Goal: Information Seeking & Learning: Understand process/instructions

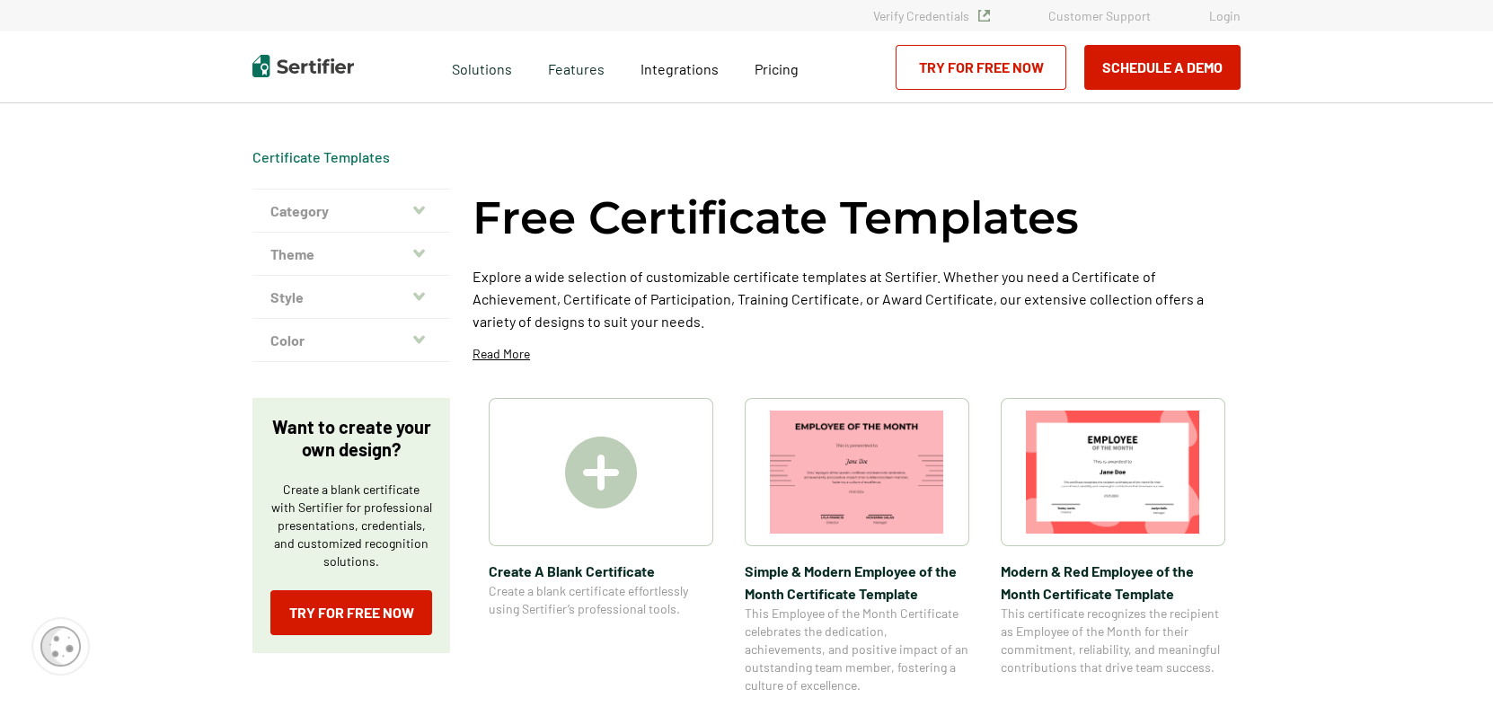
click at [1106, 455] on img at bounding box center [1113, 472] width 174 height 123
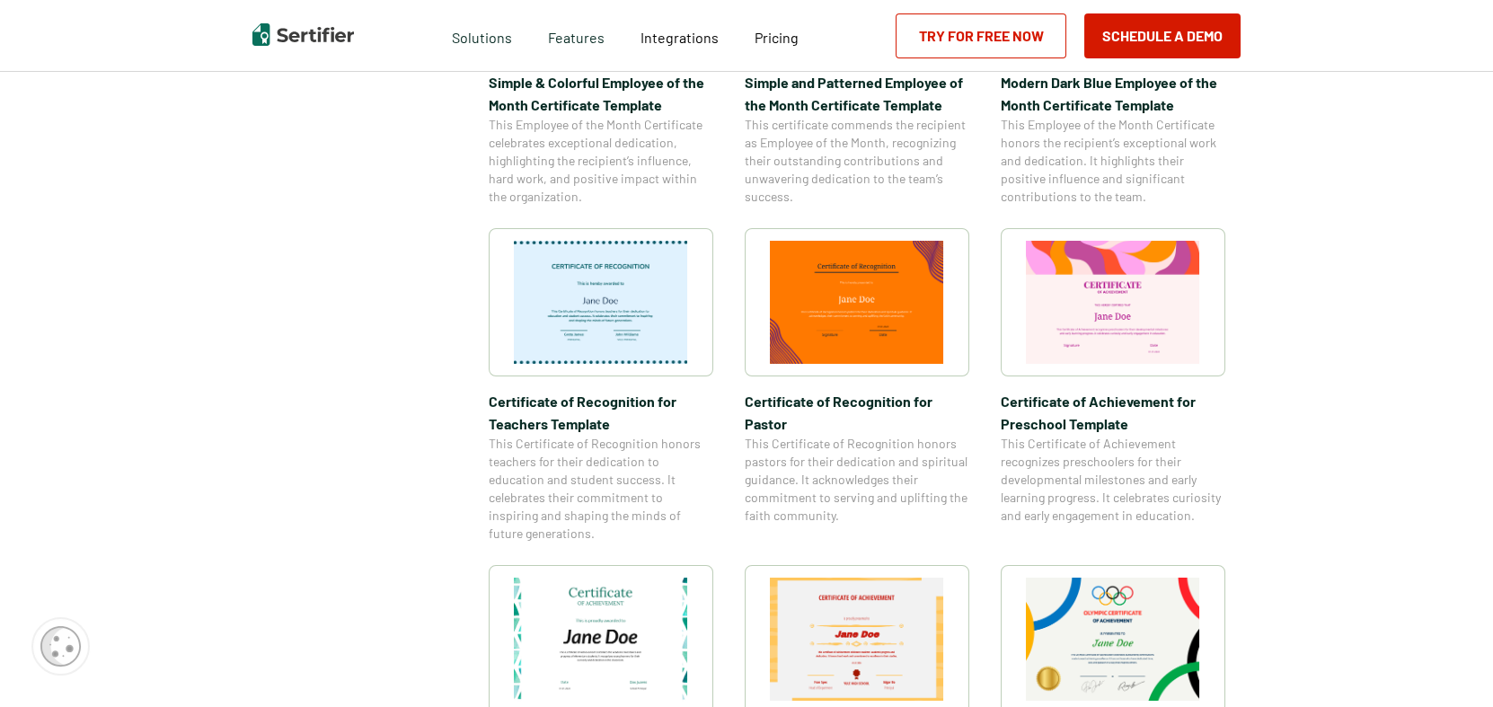
scroll to position [809, 0]
click at [633, 287] on img at bounding box center [601, 301] width 174 height 123
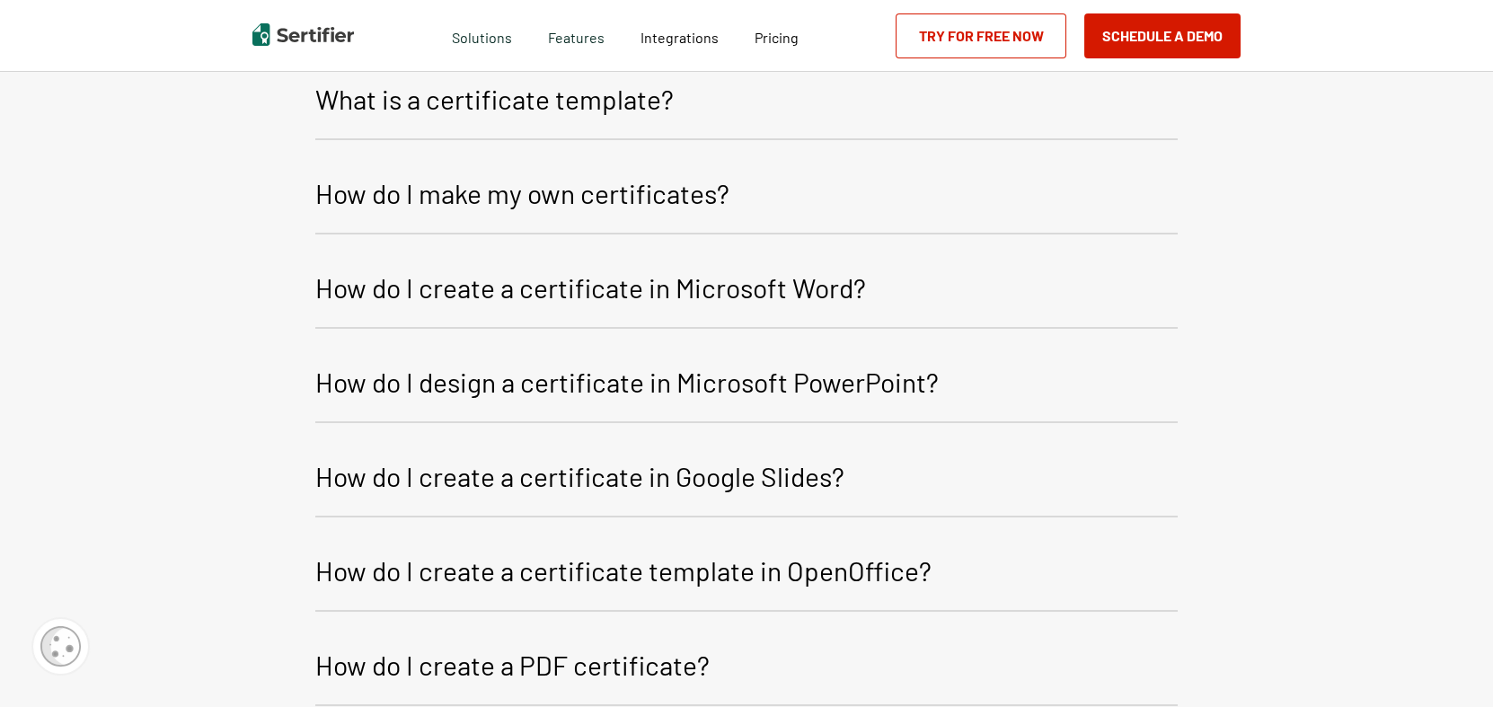
scroll to position [2221, 0]
click at [762, 285] on p "How do I create a certificate in Microsoft Word?" at bounding box center [590, 288] width 551 height 43
